Goal: Obtain resource: Obtain resource

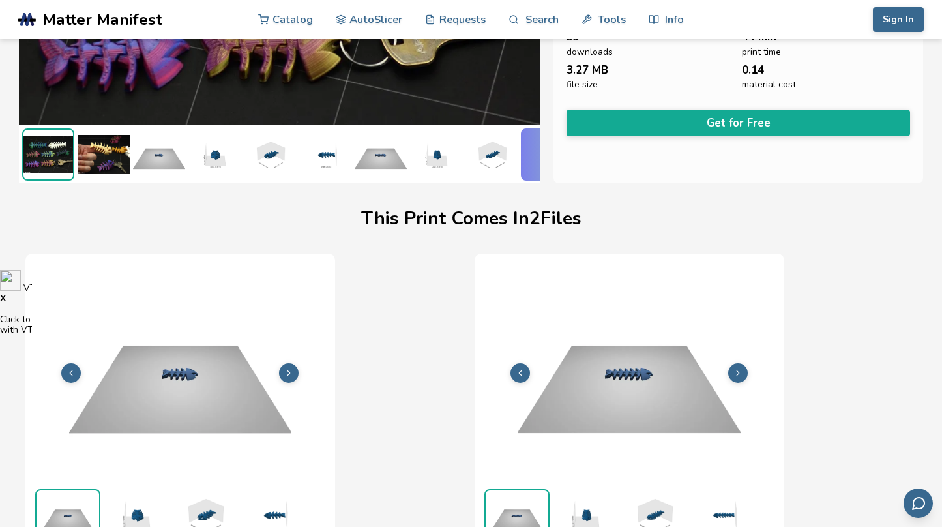
scroll to position [0, 5]
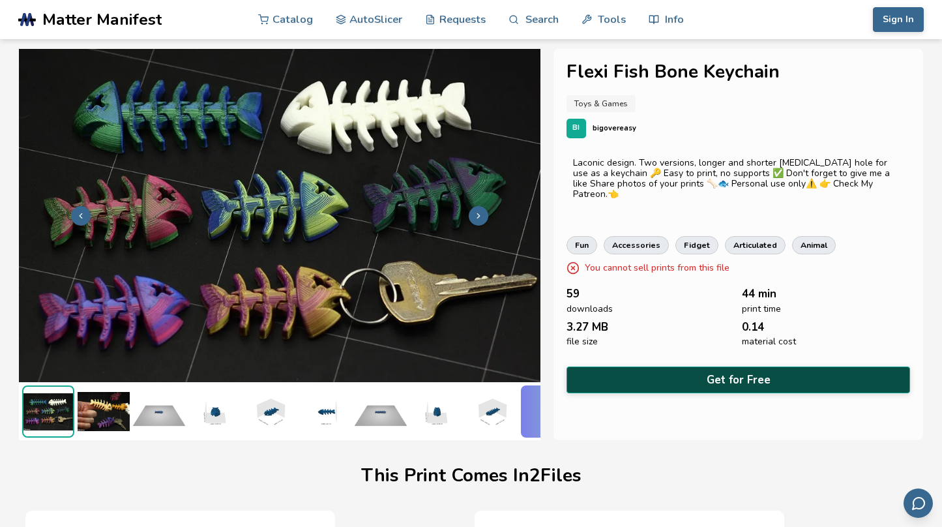
click at [681, 372] on button "Get for Free" at bounding box center [737, 379] width 343 height 27
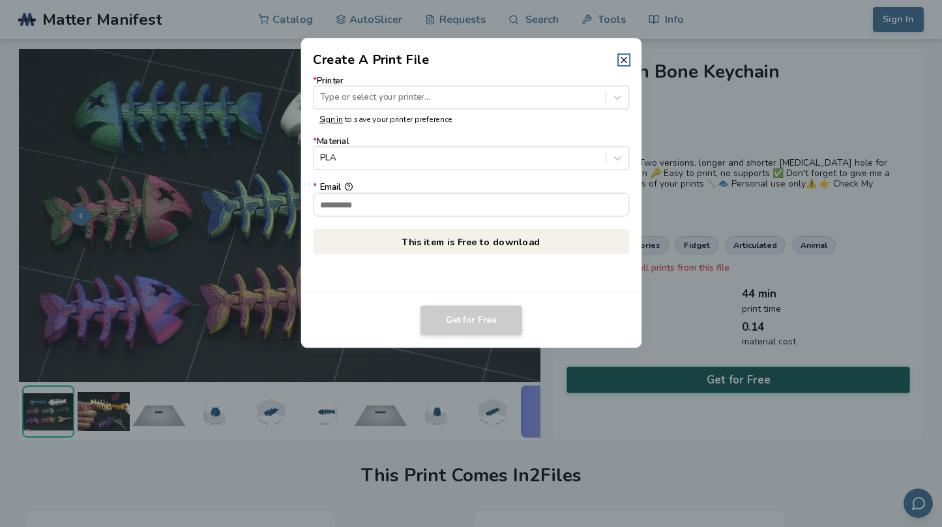
scroll to position [0, 0]
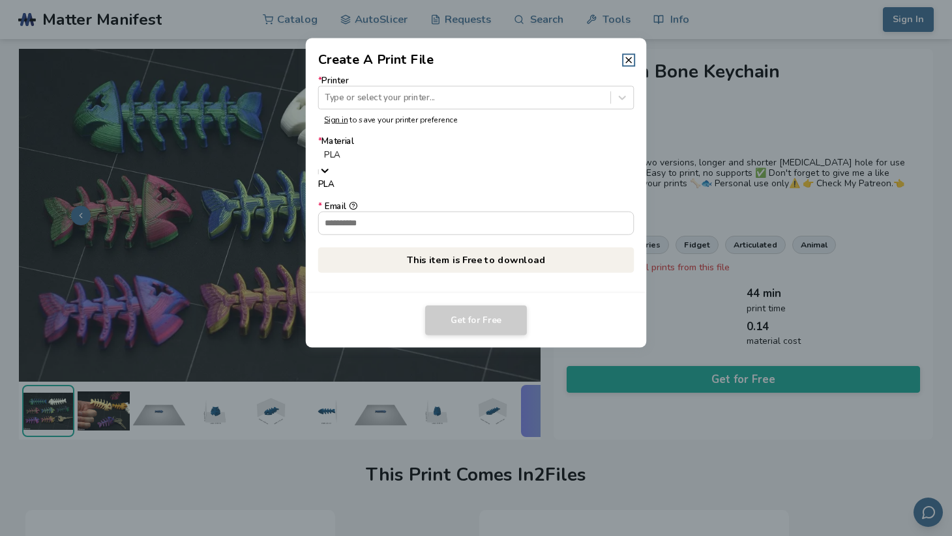
click at [406, 168] on div "PLA" at bounding box center [476, 163] width 316 height 33
click at [409, 164] on div "PLA" at bounding box center [476, 156] width 316 height 18
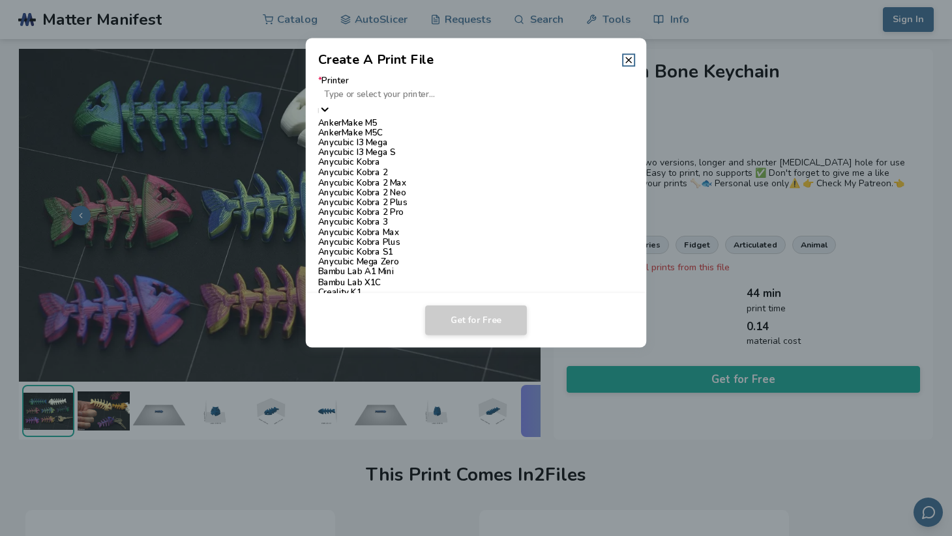
click at [425, 97] on div at bounding box center [476, 94] width 304 height 12
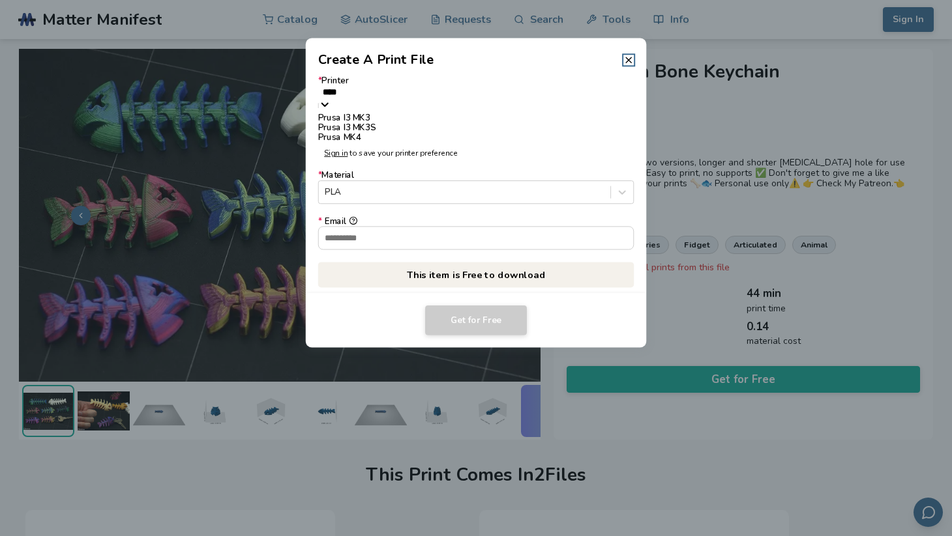
type input "*****"
click at [388, 123] on div "Prusa I3 MK3" at bounding box center [476, 118] width 316 height 10
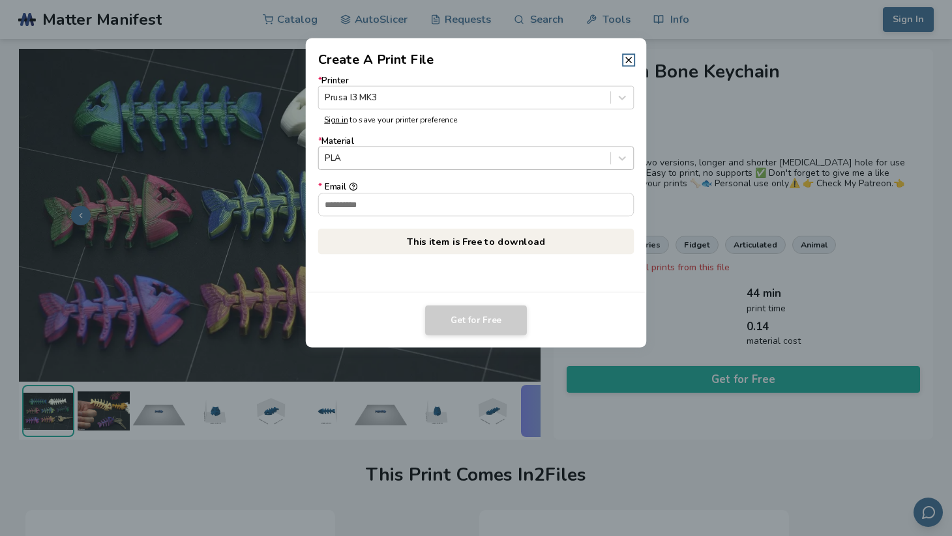
click at [388, 146] on label "* Material PLA" at bounding box center [476, 153] width 316 height 33
click at [416, 154] on div at bounding box center [464, 159] width 279 height 12
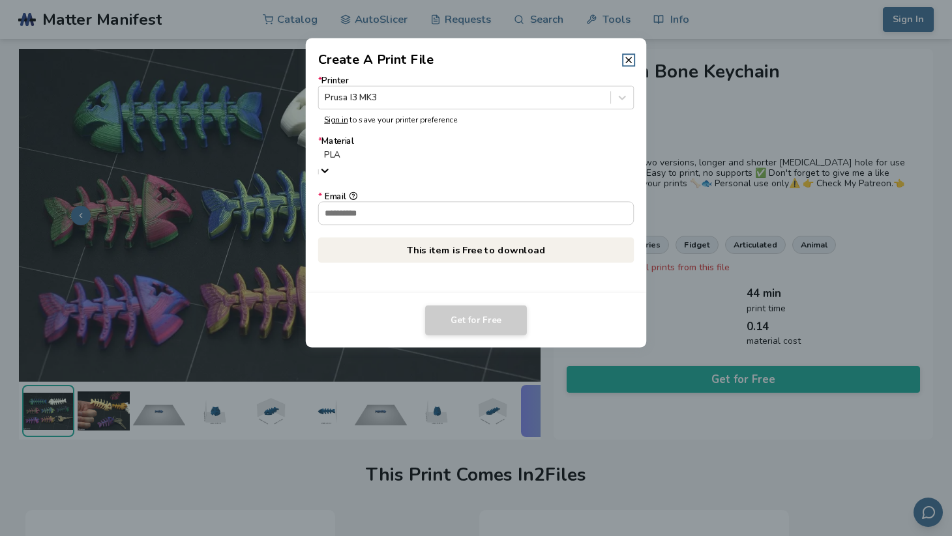
click at [461, 162] on div at bounding box center [476, 155] width 304 height 12
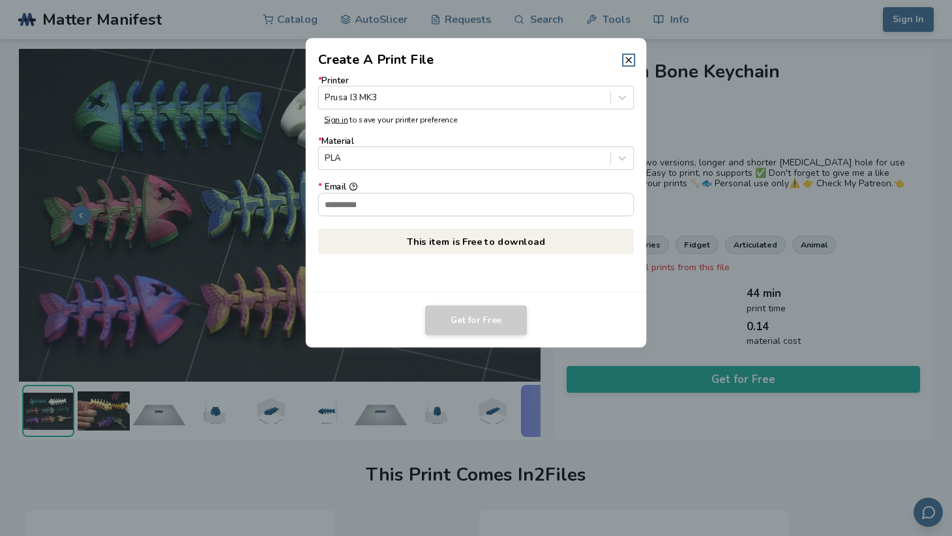
click at [447, 192] on div "* Email" at bounding box center [476, 188] width 316 height 10
click at [447, 194] on input "* Email" at bounding box center [476, 205] width 315 height 22
click at [447, 202] on input "* Email" at bounding box center [476, 205] width 315 height 22
click at [625, 66] on header "Create A Print File" at bounding box center [476, 53] width 341 height 31
click at [727, 118] on dialog "Create A Print File * Printer [PERSON_NAME] I3 MK3 Sign in to save your printer…" at bounding box center [476, 269] width 904 height 510
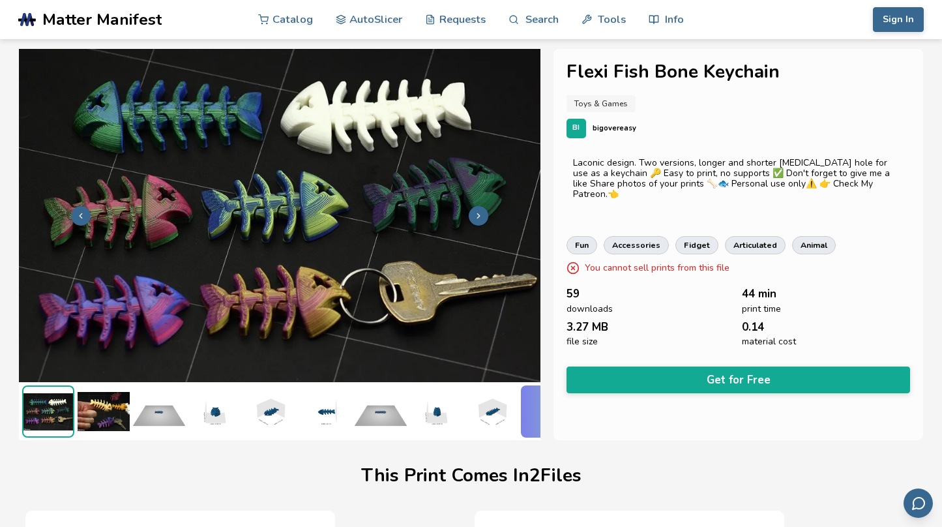
click at [782, 119] on div "BI bigovereasy" at bounding box center [737, 129] width 343 height 20
